Goal: Task Accomplishment & Management: Manage account settings

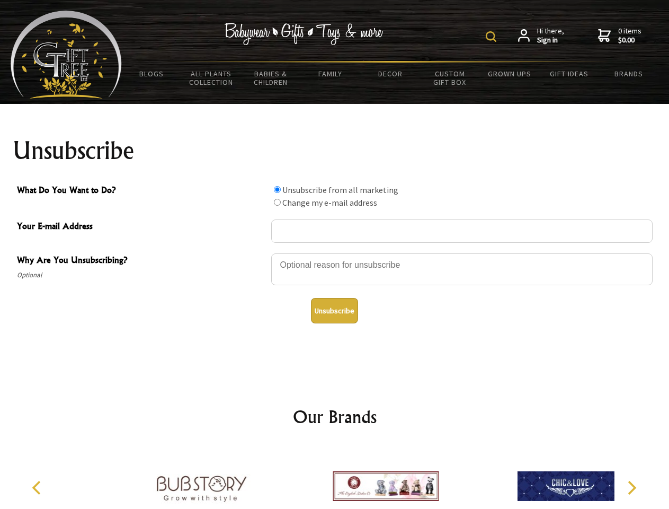
click at [493, 37] on img at bounding box center [491, 36] width 11 height 11
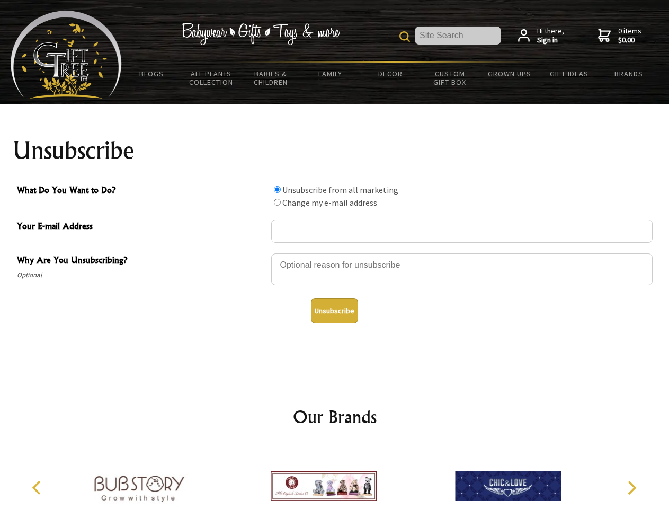
click at [335, 253] on div at bounding box center [462, 270] width 382 height 37
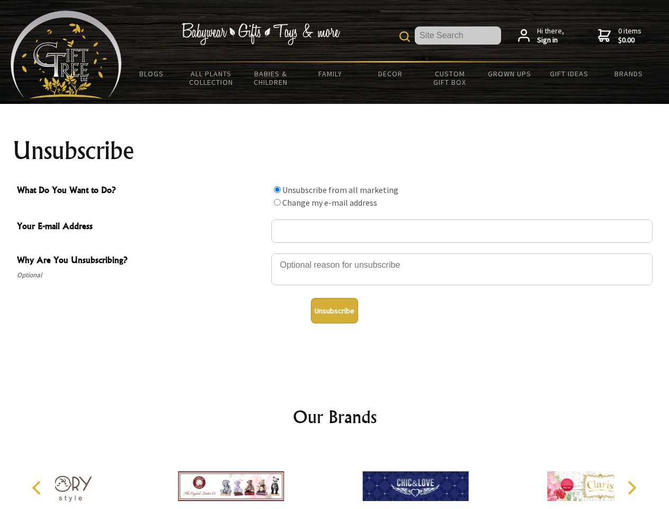
click at [277, 189] on input "What Do You Want to Do?" at bounding box center [277, 189] width 7 height 7
